Goal: Task Accomplishment & Management: Manage account settings

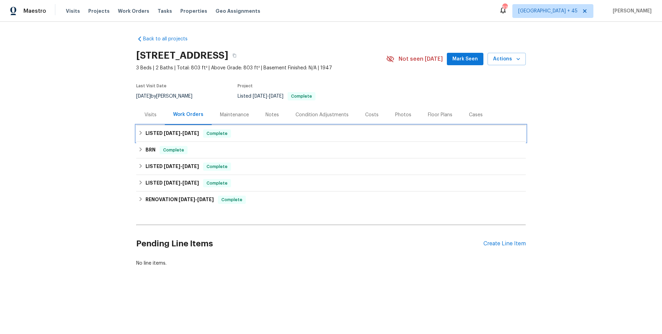
click at [191, 134] on span "[DATE]" at bounding box center [190, 133] width 17 height 5
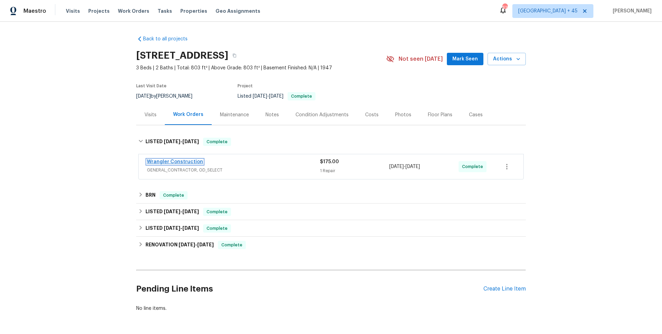
click at [193, 161] on link "Wrangler Construction" at bounding box center [175, 161] width 56 height 5
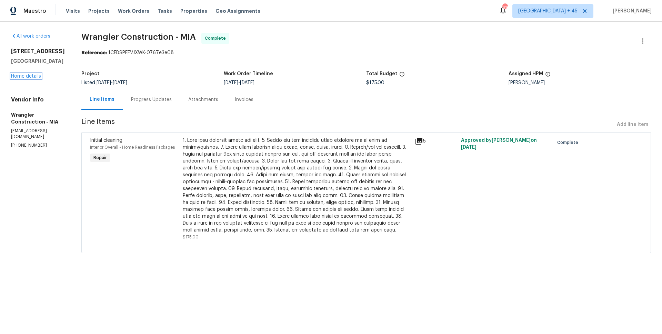
click at [31, 79] on link "Home details" at bounding box center [26, 76] width 30 height 5
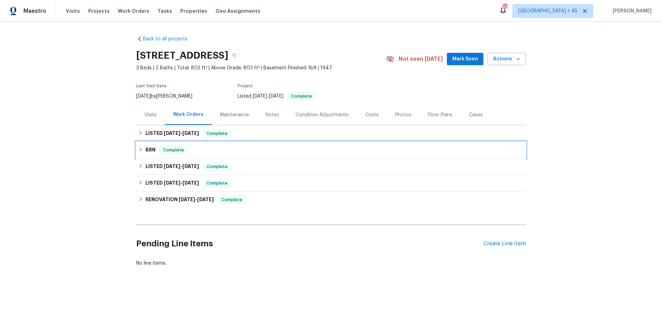
click at [168, 153] on span "Complete" at bounding box center [173, 150] width 27 height 7
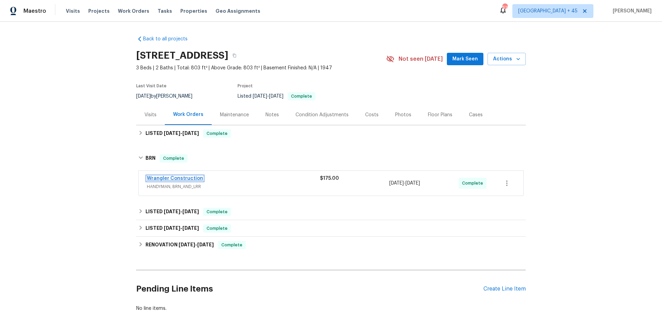
click at [172, 178] on link "Wrangler Construction" at bounding box center [175, 178] width 56 height 5
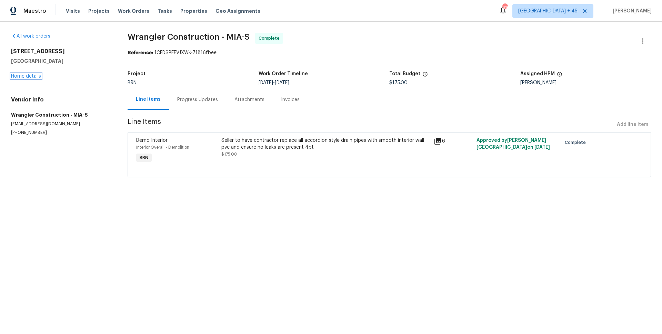
click at [36, 75] on link "Home details" at bounding box center [26, 76] width 30 height 5
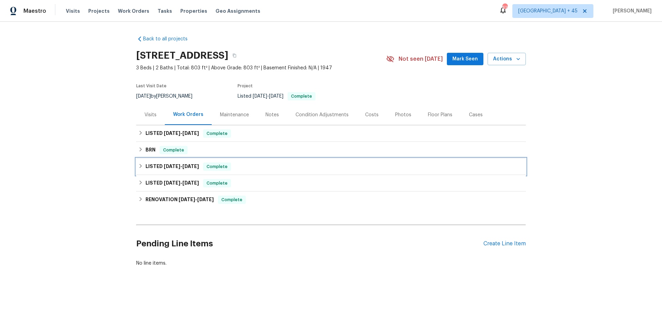
click at [180, 168] on span "[DATE] - [DATE]" at bounding box center [181, 166] width 35 height 5
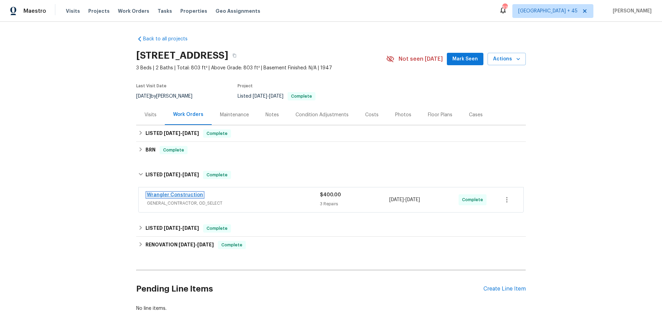
click at [177, 195] on link "Wrangler Construction" at bounding box center [175, 194] width 56 height 5
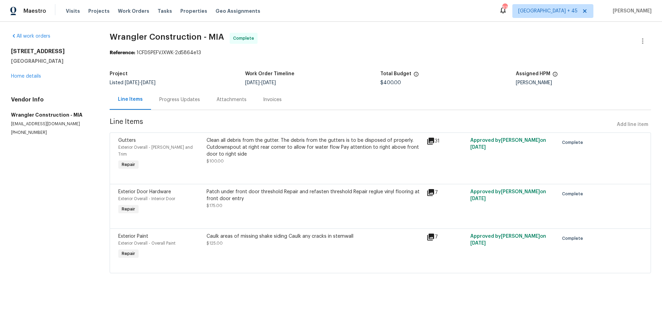
click at [197, 100] on div "Progress Updates" at bounding box center [179, 99] width 41 height 7
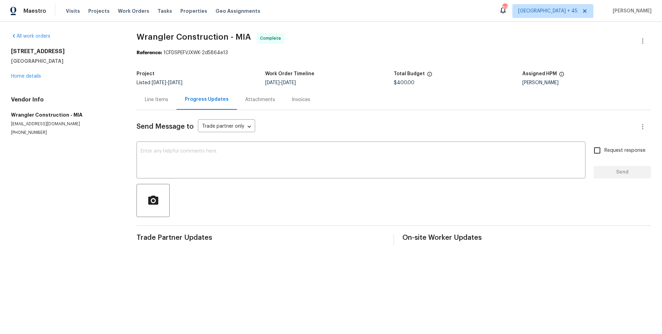
click at [296, 100] on div "Invoices" at bounding box center [301, 99] width 19 height 7
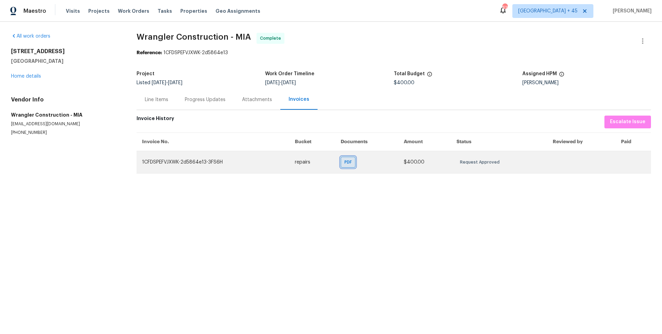
click at [349, 161] on span "PDF" at bounding box center [349, 162] width 10 height 7
click at [351, 162] on span "PDF" at bounding box center [349, 162] width 10 height 7
